Goal: Information Seeking & Learning: Learn about a topic

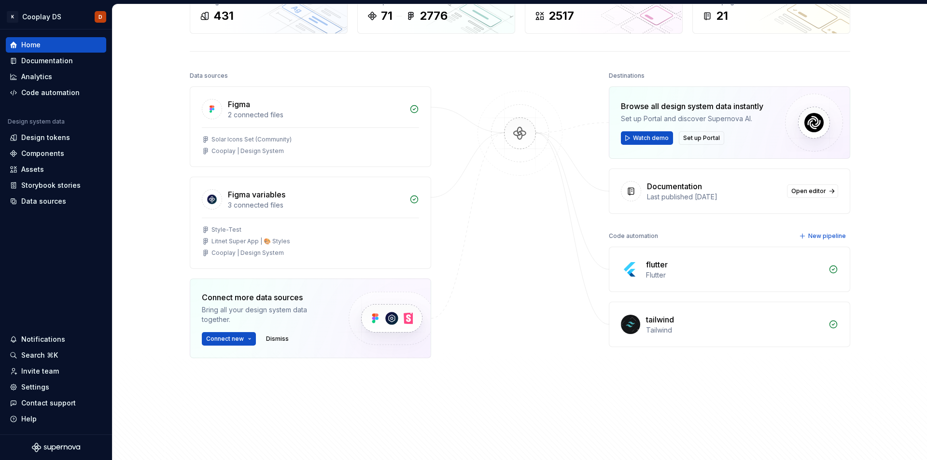
scroll to position [68, 0]
click at [284, 223] on div "Style-Test Litnet Super App | 🎨 Styles Cooplay | Design System" at bounding box center [310, 243] width 240 height 51
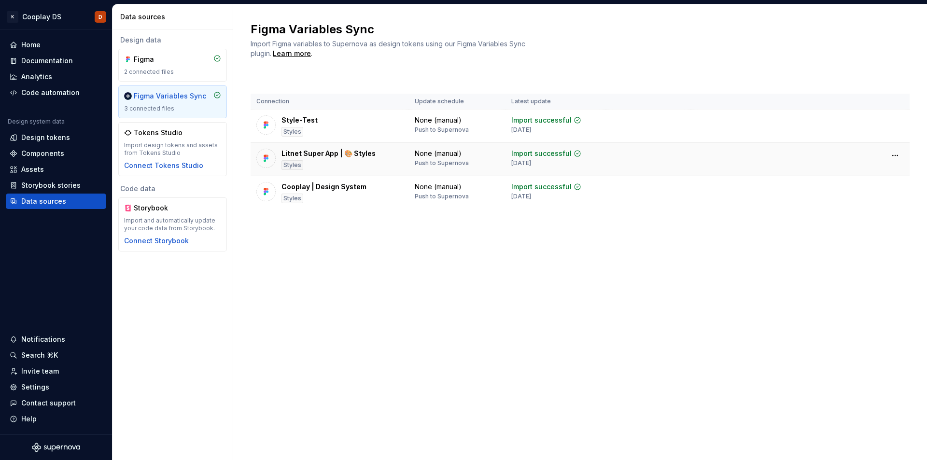
click at [366, 153] on div "Litnet Super App | 🎨 Styles" at bounding box center [328, 154] width 94 height 10
click at [894, 156] on html "K Cooplay DS D Home Documentation Analytics Code automation Design system data …" at bounding box center [463, 230] width 927 height 460
click at [840, 156] on html "K Cooplay DS D Home Documentation Analytics Code automation Design system data …" at bounding box center [463, 230] width 927 height 460
click at [300, 154] on div "Litnet Super App | 🎨 Styles" at bounding box center [328, 154] width 94 height 10
click at [198, 102] on div "Figma Variables Sync 3 connected files" at bounding box center [172, 101] width 97 height 21
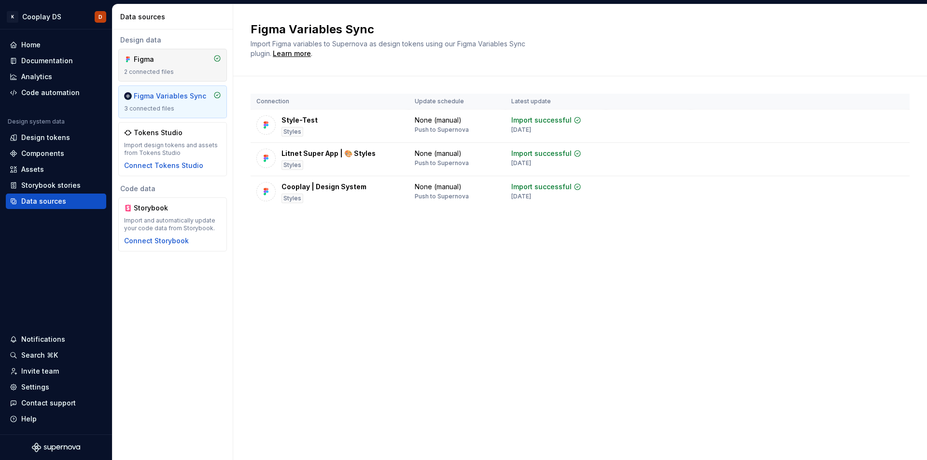
click at [177, 71] on div "2 connected files" at bounding box center [172, 72] width 97 height 8
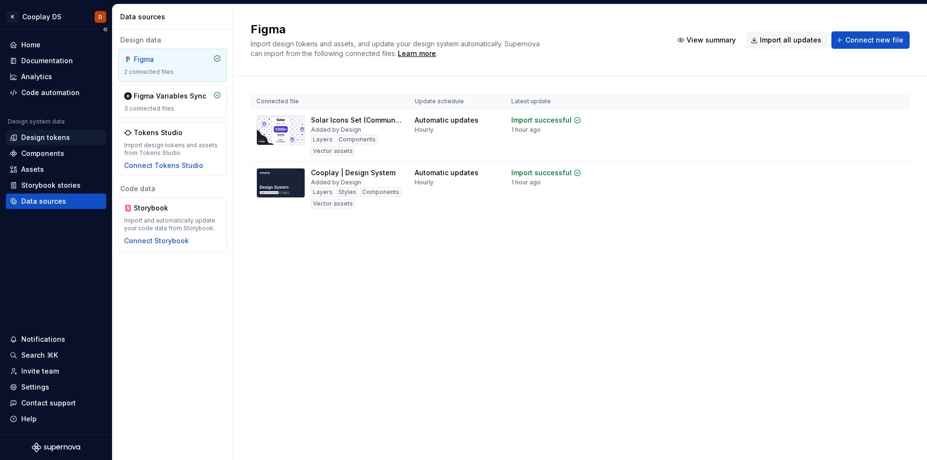
click at [44, 139] on div "Design tokens" at bounding box center [45, 138] width 49 height 10
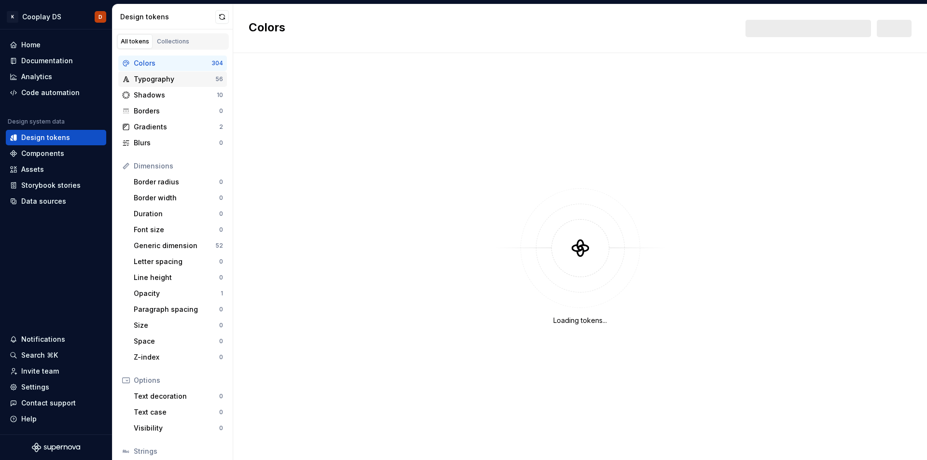
click at [177, 80] on div "Typography" at bounding box center [175, 79] width 82 height 10
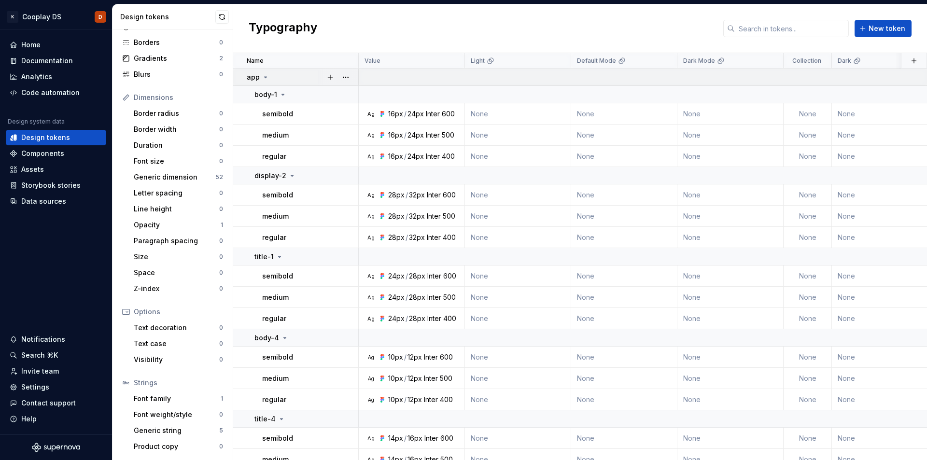
click at [263, 77] on icon at bounding box center [266, 77] width 8 height 8
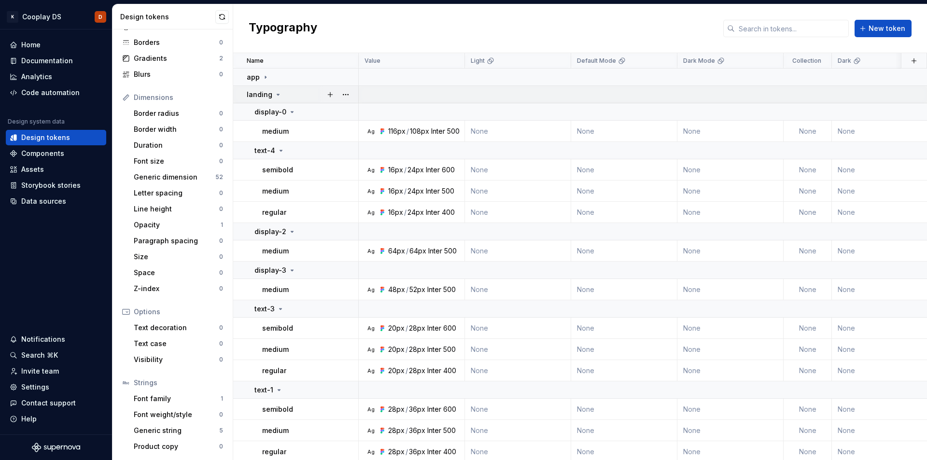
click at [270, 91] on p "landing" at bounding box center [260, 95] width 26 height 10
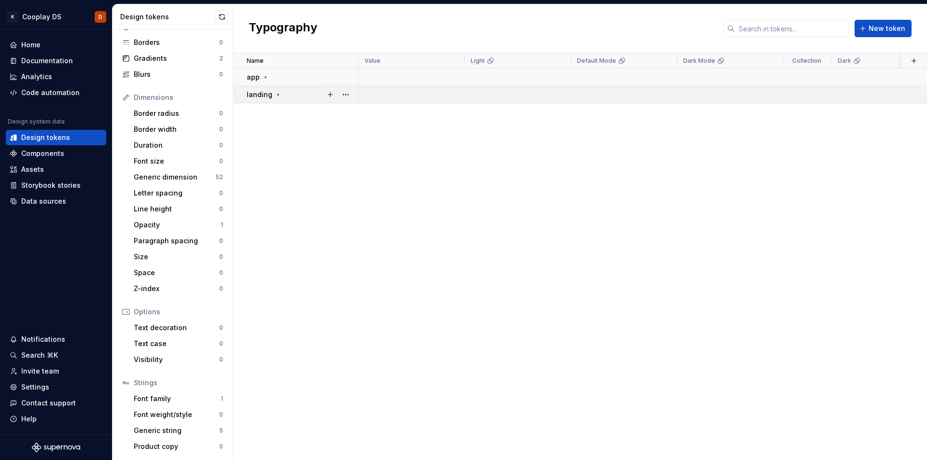
click at [267, 90] on p "landing" at bounding box center [260, 95] width 26 height 10
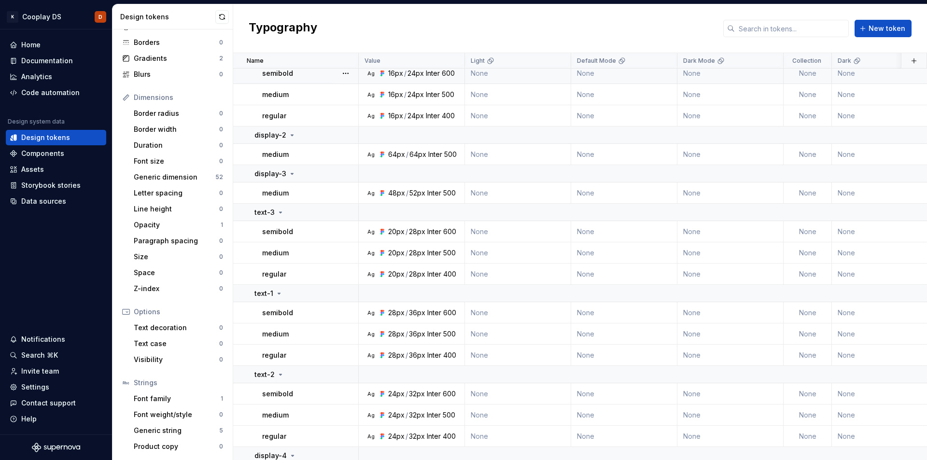
scroll to position [166, 0]
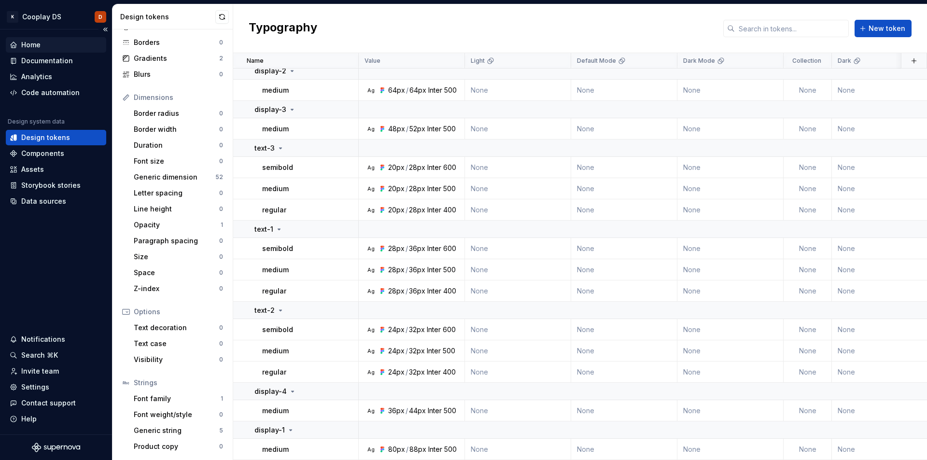
click at [49, 42] on div "Home" at bounding box center [56, 45] width 93 height 10
